Goal: Transaction & Acquisition: Download file/media

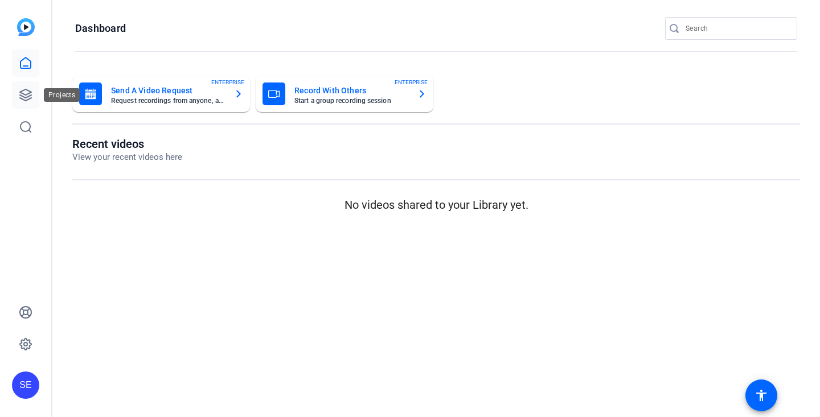
click at [29, 100] on icon at bounding box center [26, 95] width 14 height 14
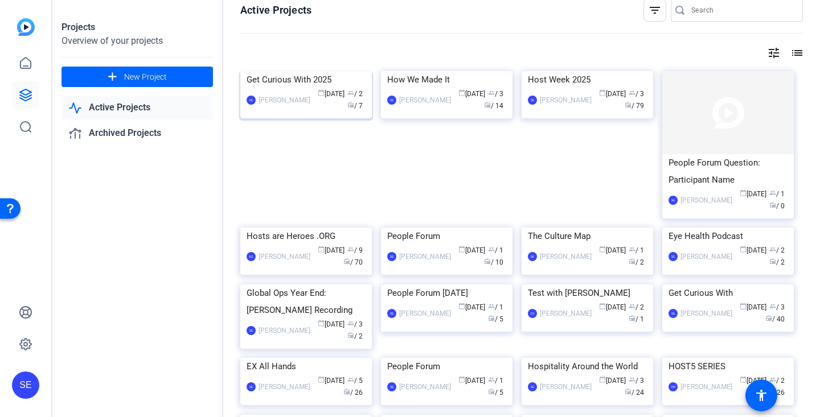
scroll to position [15, 0]
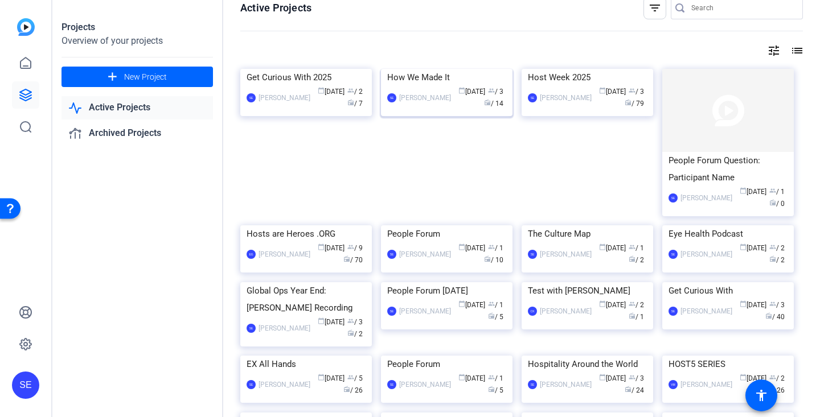
click at [472, 86] on div "How We Made It" at bounding box center [446, 77] width 119 height 17
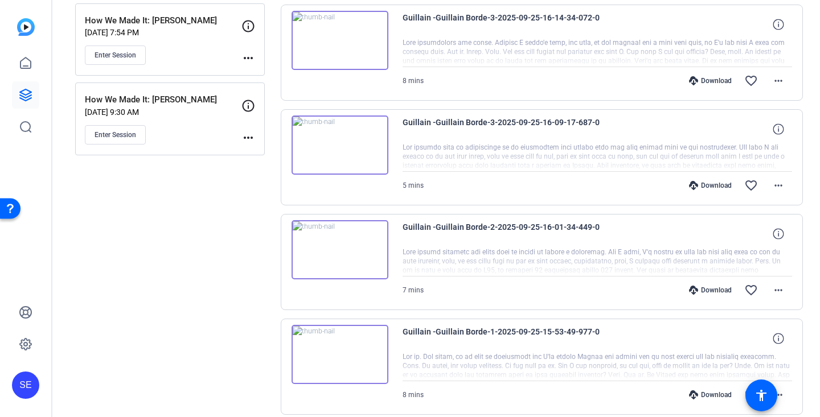
scroll to position [224, 0]
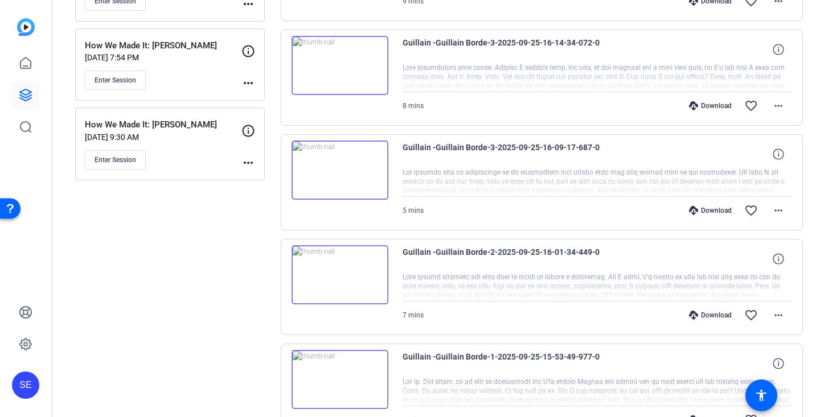
click at [201, 84] on div "Enter Session" at bounding box center [163, 80] width 157 height 19
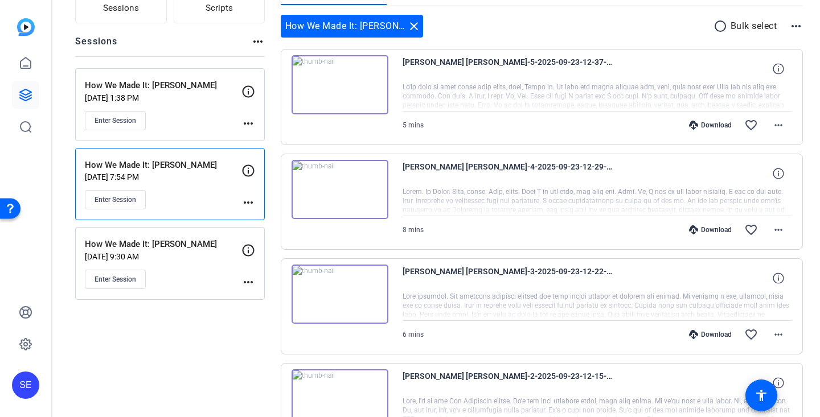
scroll to position [105, 0]
click at [781, 123] on mat-icon "more_horiz" at bounding box center [778, 125] width 14 height 14
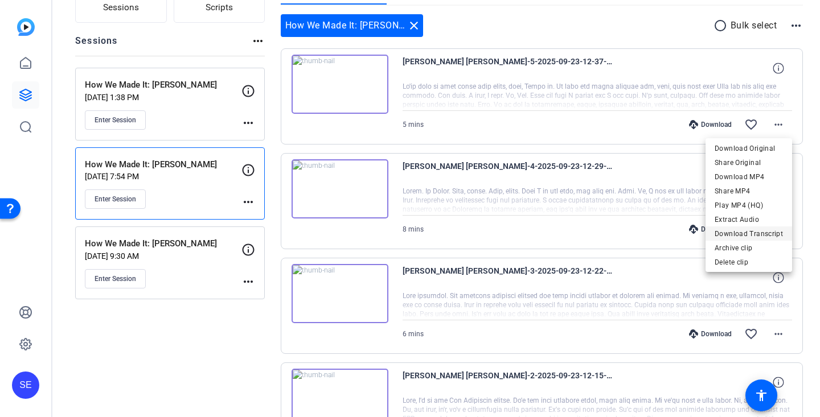
click at [753, 235] on span "Download Transcript" at bounding box center [748, 234] width 68 height 14
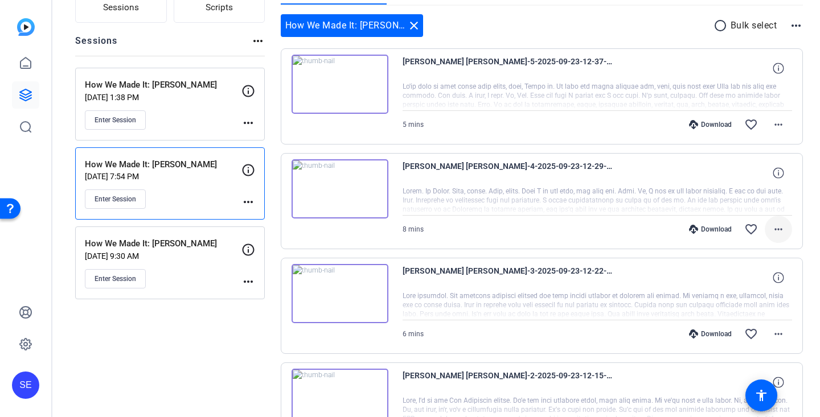
click at [776, 227] on mat-icon "more_horiz" at bounding box center [778, 230] width 14 height 14
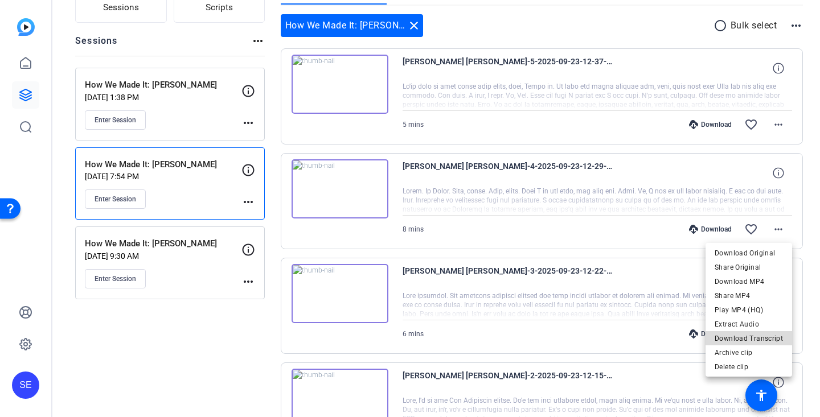
click at [758, 335] on span "Download Transcript" at bounding box center [748, 339] width 68 height 14
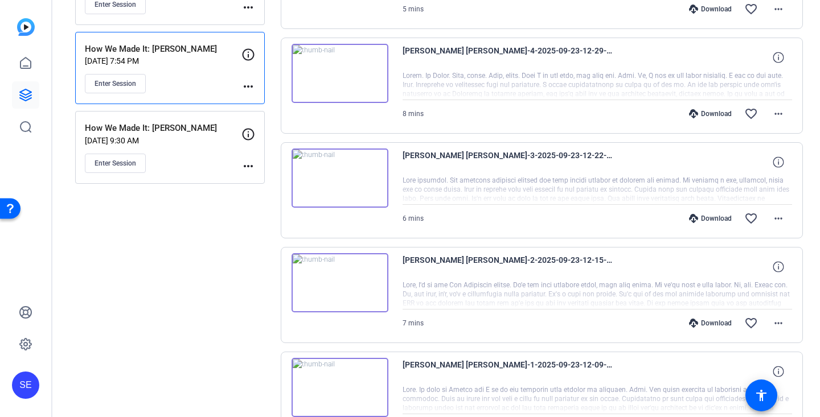
scroll to position [225, 0]
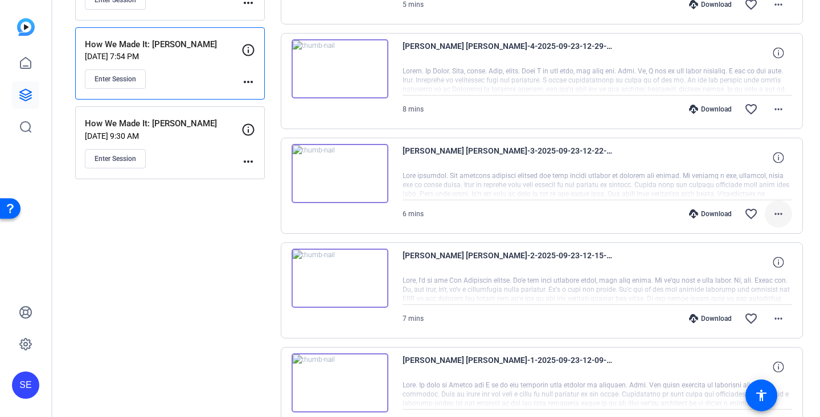
click at [777, 221] on span at bounding box center [777, 213] width 27 height 27
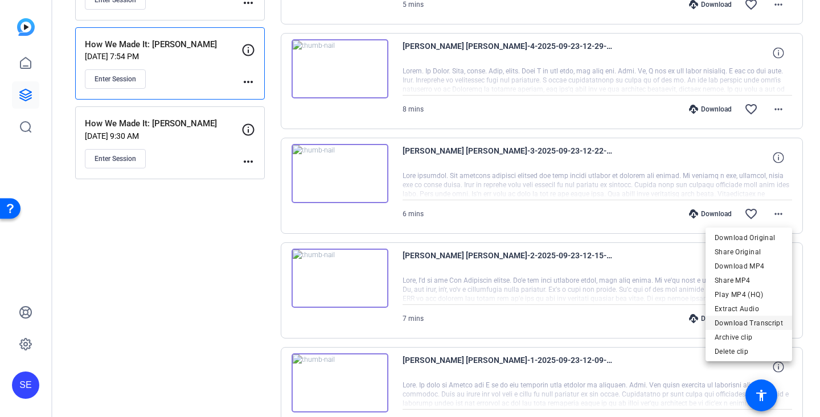
click at [741, 328] on span "Download Transcript" at bounding box center [748, 323] width 68 height 14
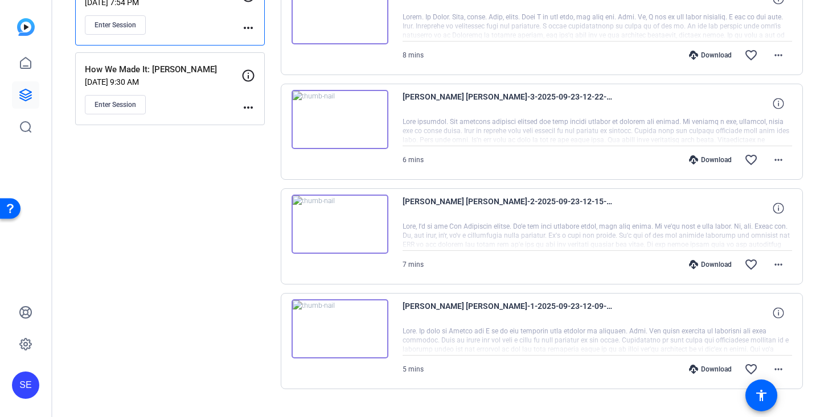
scroll to position [302, 0]
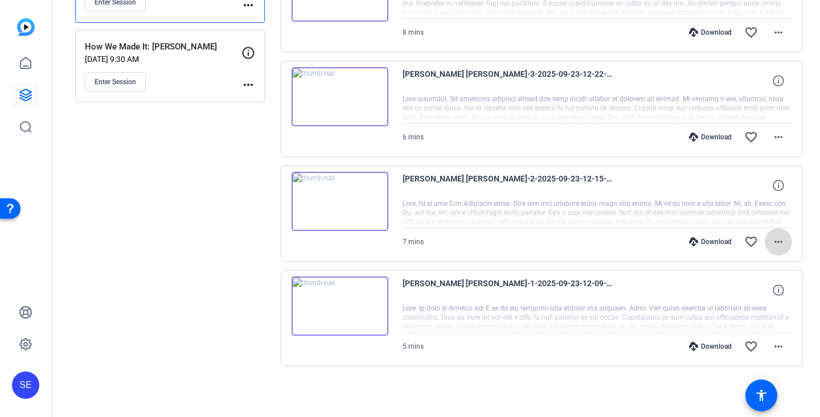
click at [776, 240] on mat-icon "more_horiz" at bounding box center [778, 242] width 14 height 14
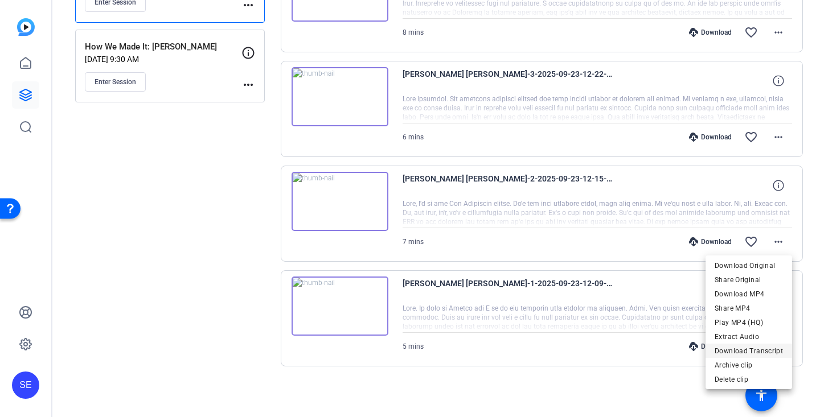
click at [756, 351] on span "Download Transcript" at bounding box center [748, 351] width 68 height 14
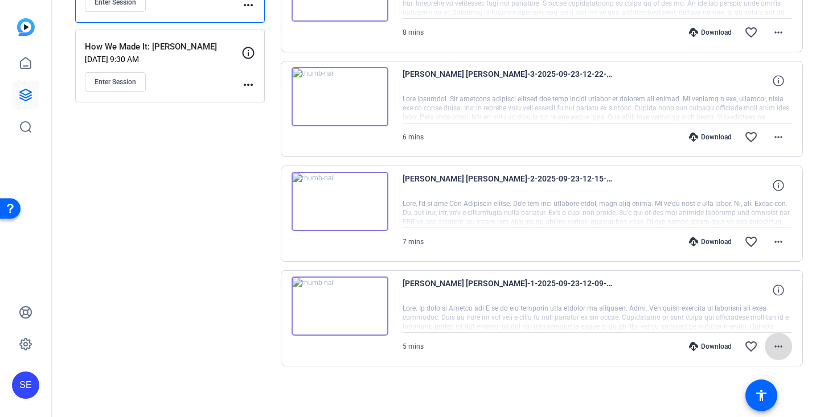
click at [779, 344] on mat-icon "more_horiz" at bounding box center [778, 347] width 14 height 14
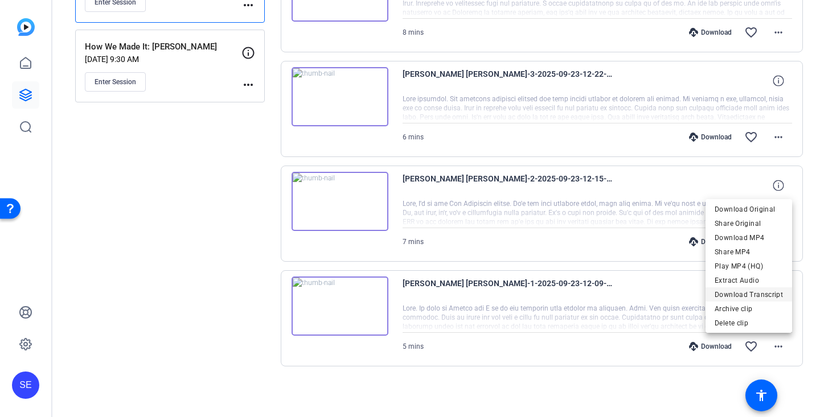
click at [762, 294] on span "Download Transcript" at bounding box center [748, 295] width 68 height 14
